Goal: Browse casually

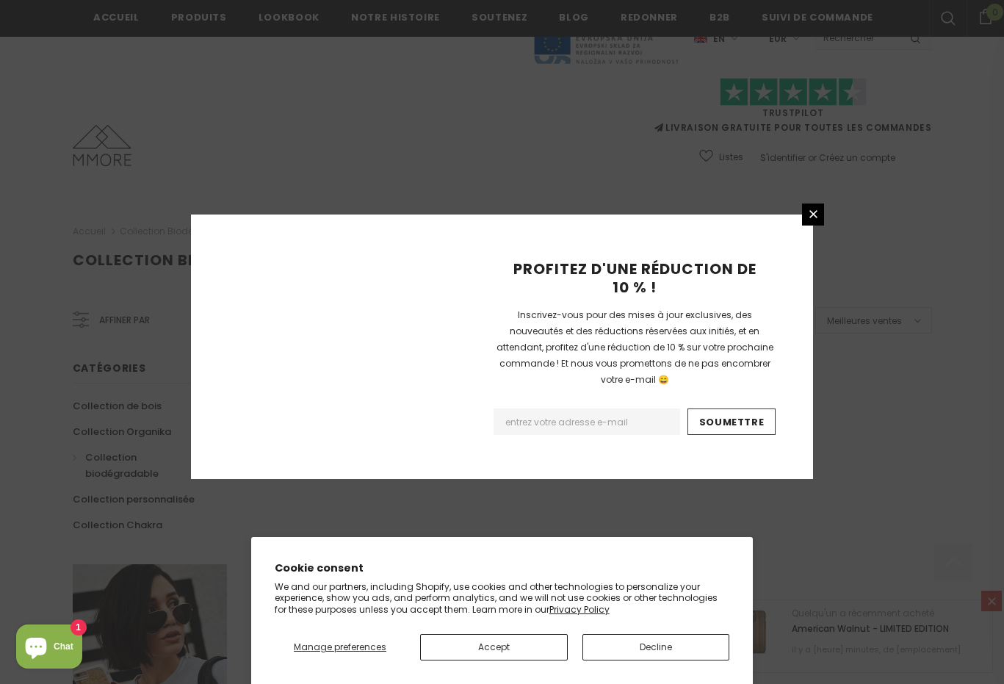
scroll to position [857, 0]
